Goal: Download file/media

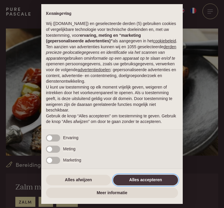
click at [157, 184] on button "Alles accepteren" at bounding box center [145, 180] width 65 height 11
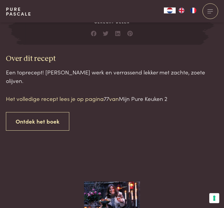
scroll to position [449, 0]
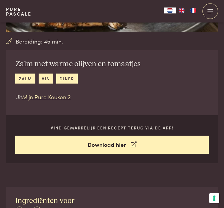
scroll to position [123, 0]
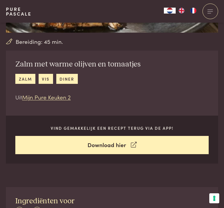
click at [59, 144] on link "Download hier" at bounding box center [111, 145] width 193 height 19
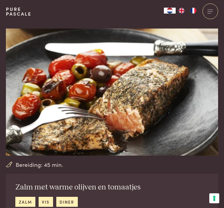
click at [211, 9] on div at bounding box center [210, 12] width 16 height 16
